Goal: Information Seeking & Learning: Learn about a topic

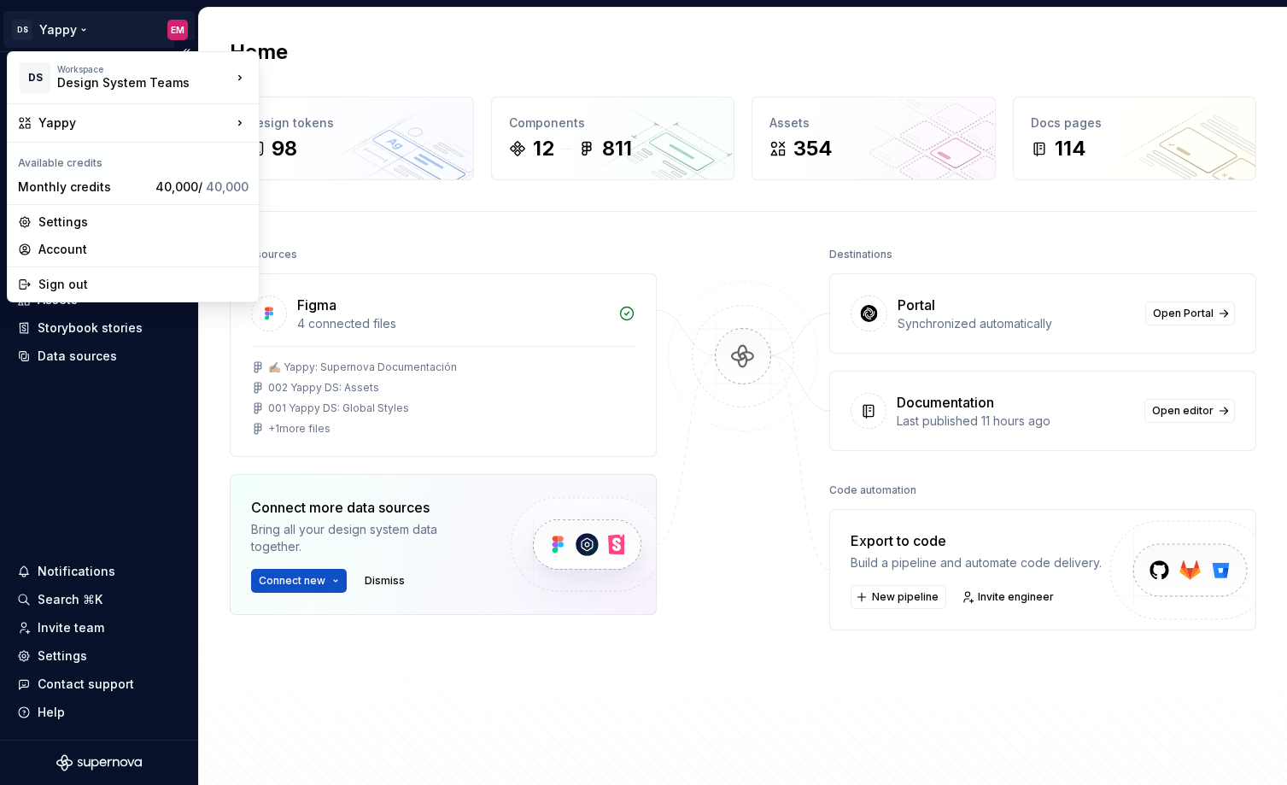
click at [91, 19] on html "DS Yappy EM Home Documentation Analytics Code automation Design system data Des…" at bounding box center [643, 392] width 1287 height 785
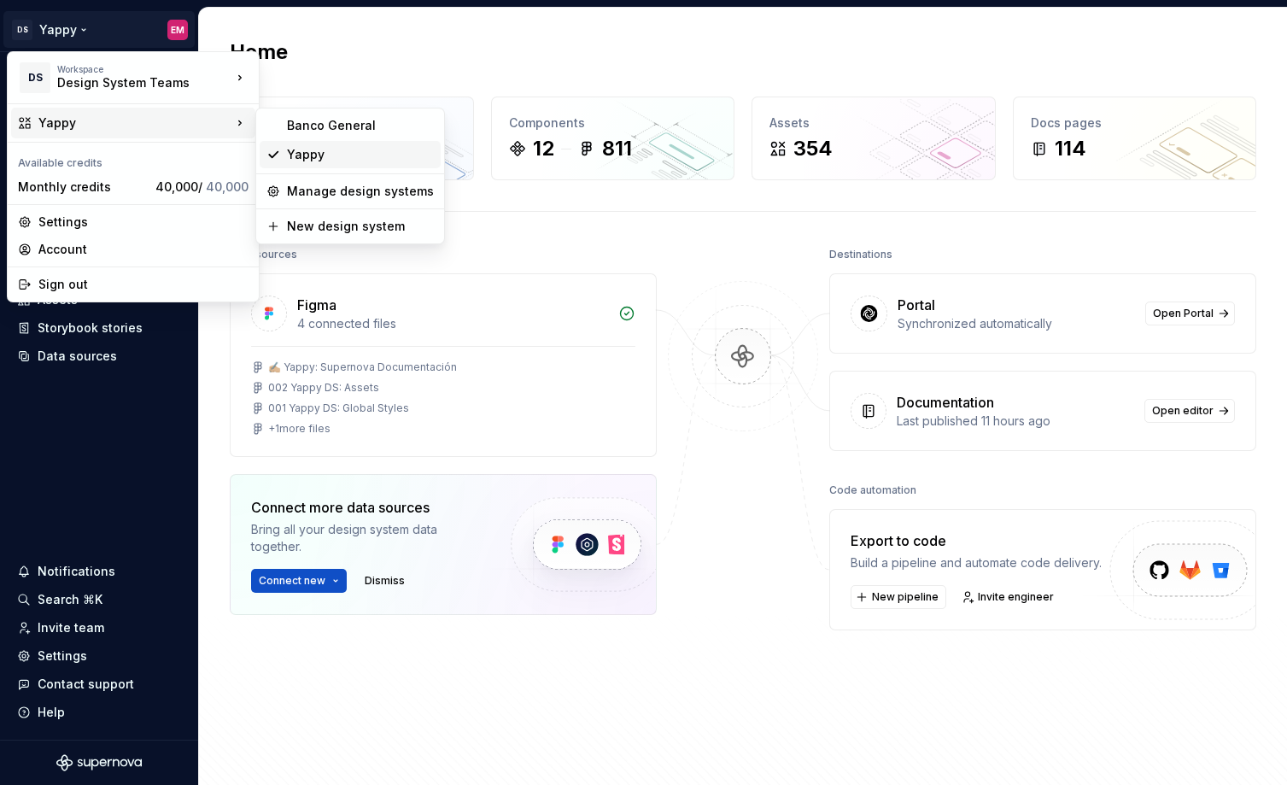
click at [363, 158] on div "Yappy" at bounding box center [360, 154] width 147 height 17
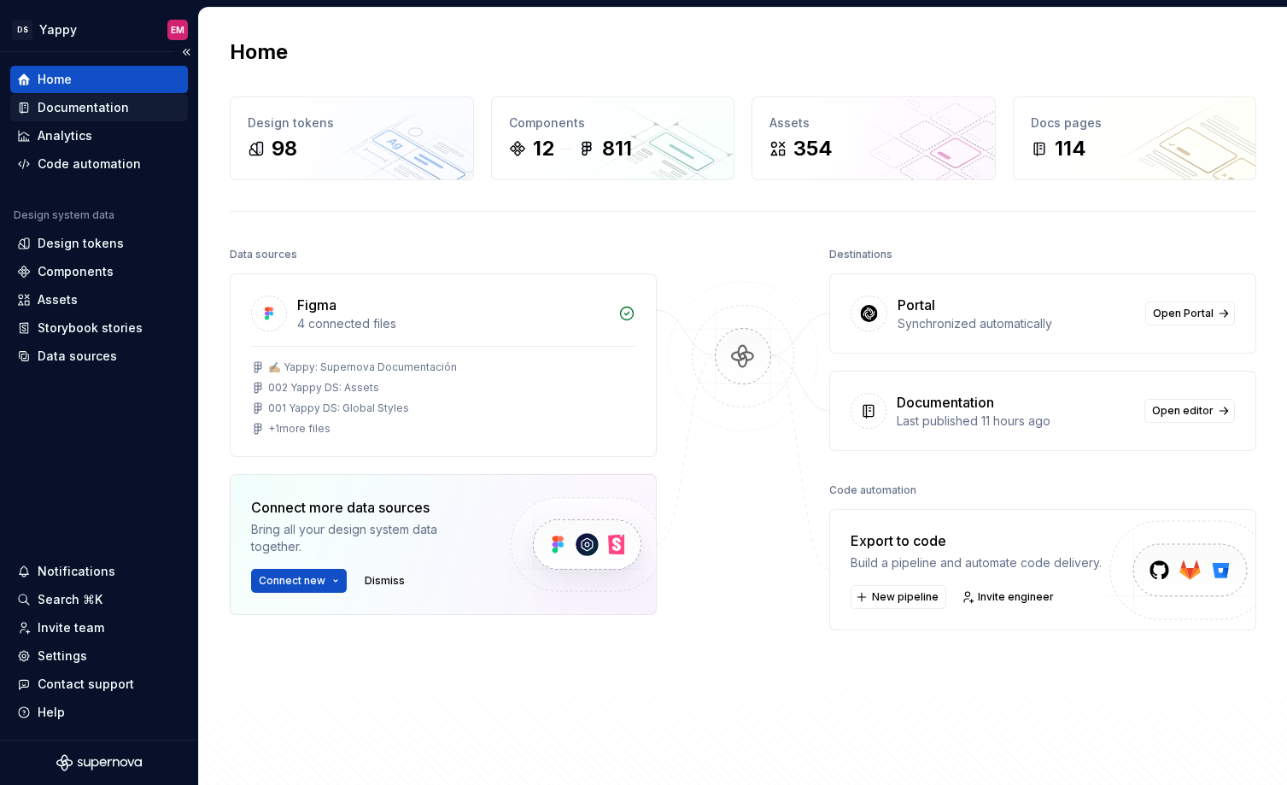
click at [82, 101] on div "Documentation" at bounding box center [83, 107] width 91 height 17
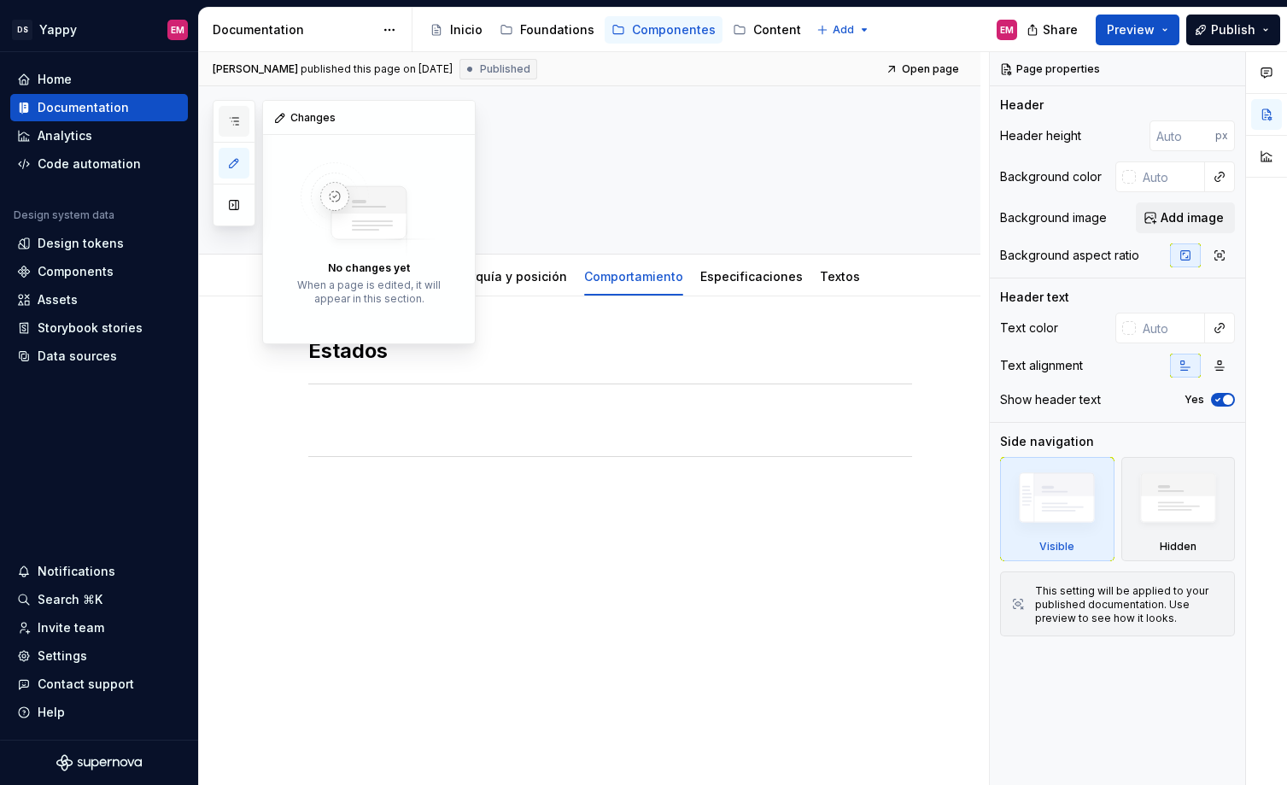
click at [232, 118] on icon "button" at bounding box center [234, 121] width 14 height 14
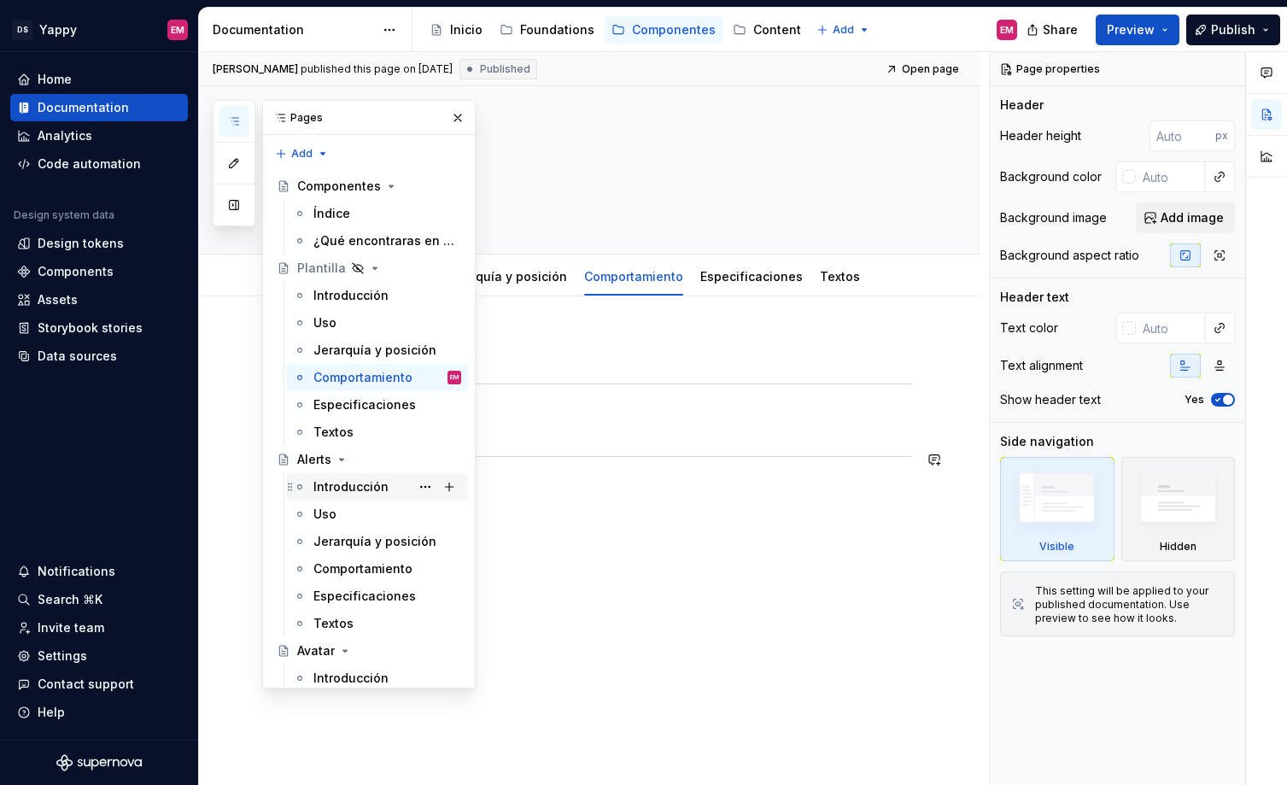
click at [340, 490] on div "Introducción" at bounding box center [350, 486] width 75 height 17
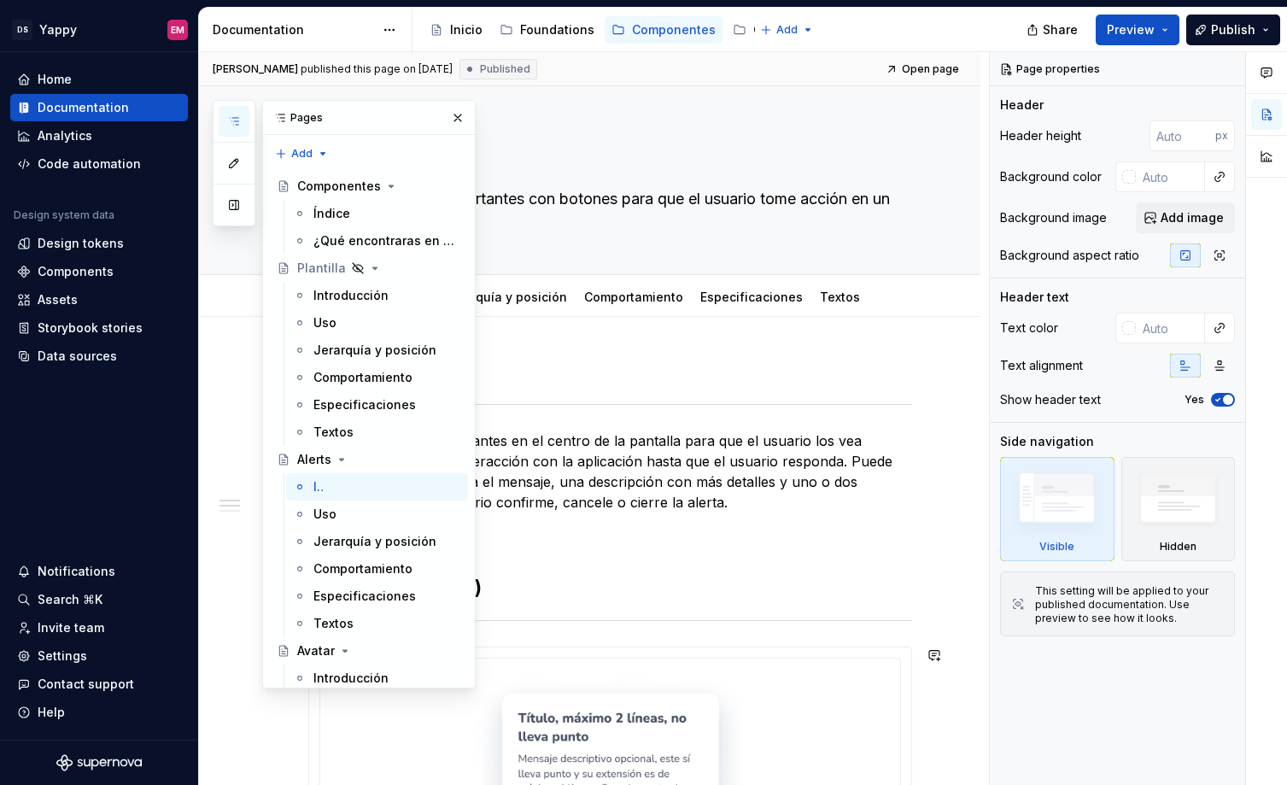
type textarea "*"
